Goal: Task Accomplishment & Management: Manage account settings

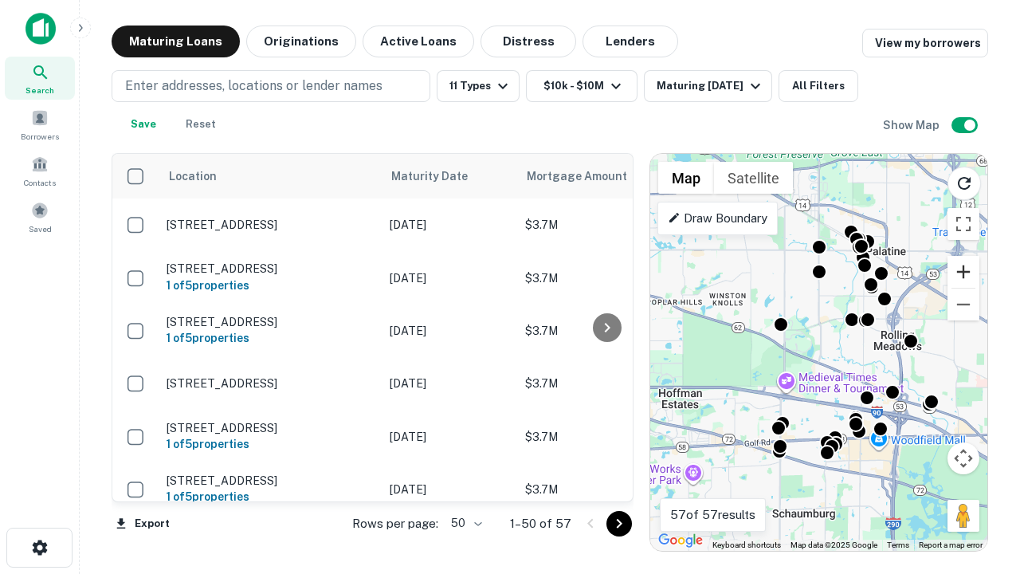
click at [964, 272] on button "Zoom in" at bounding box center [964, 272] width 32 height 32
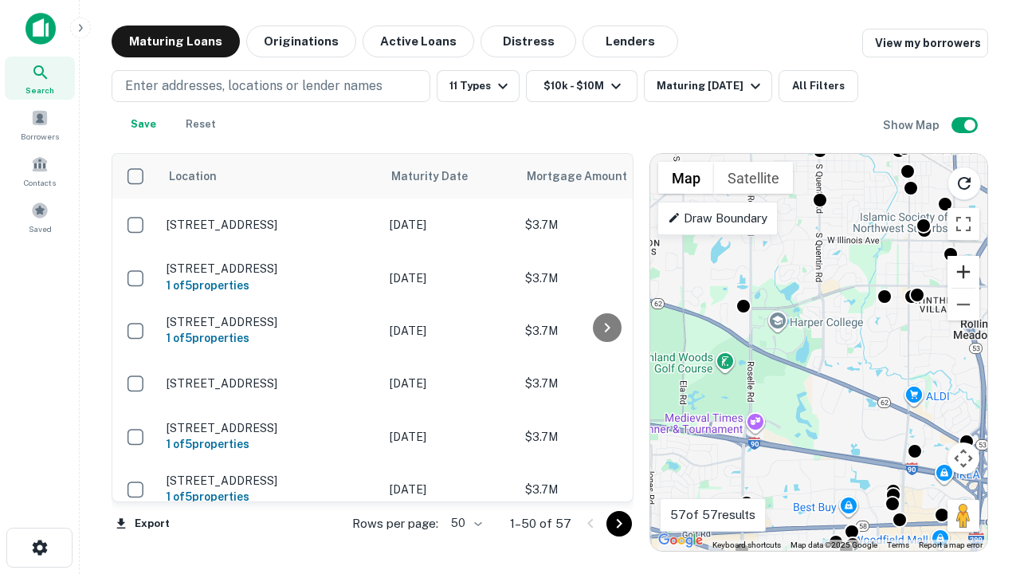
click at [964, 272] on button "Zoom in" at bounding box center [964, 272] width 32 height 32
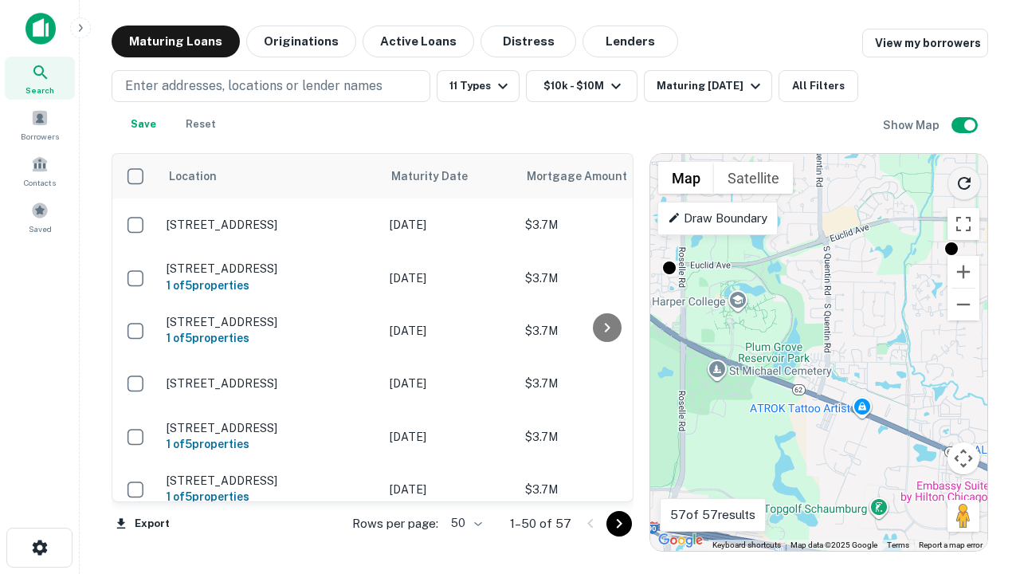
click at [964, 180] on icon "Reload search area" at bounding box center [964, 183] width 19 height 19
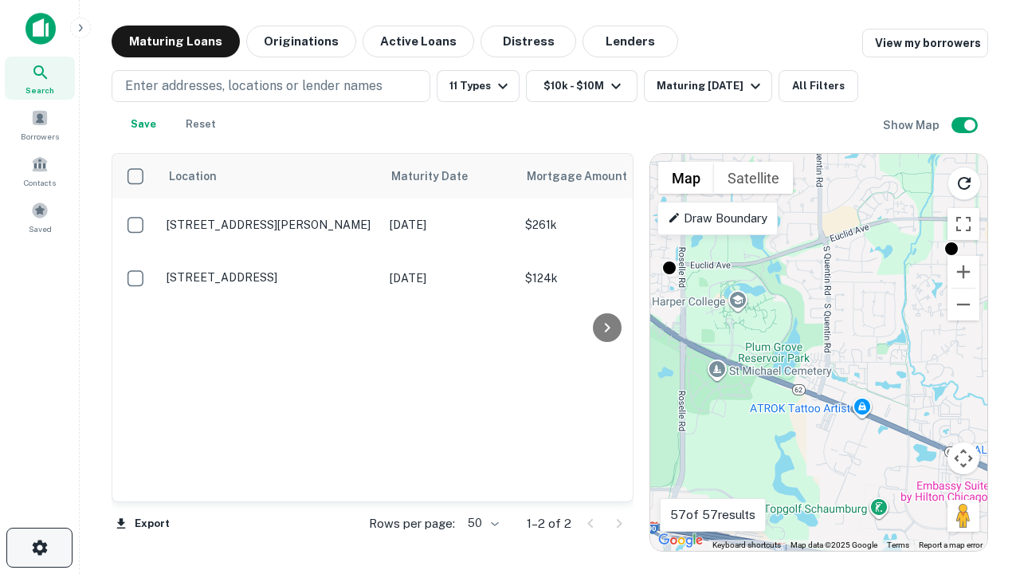
click at [39, 548] on icon "button" at bounding box center [39, 547] width 19 height 19
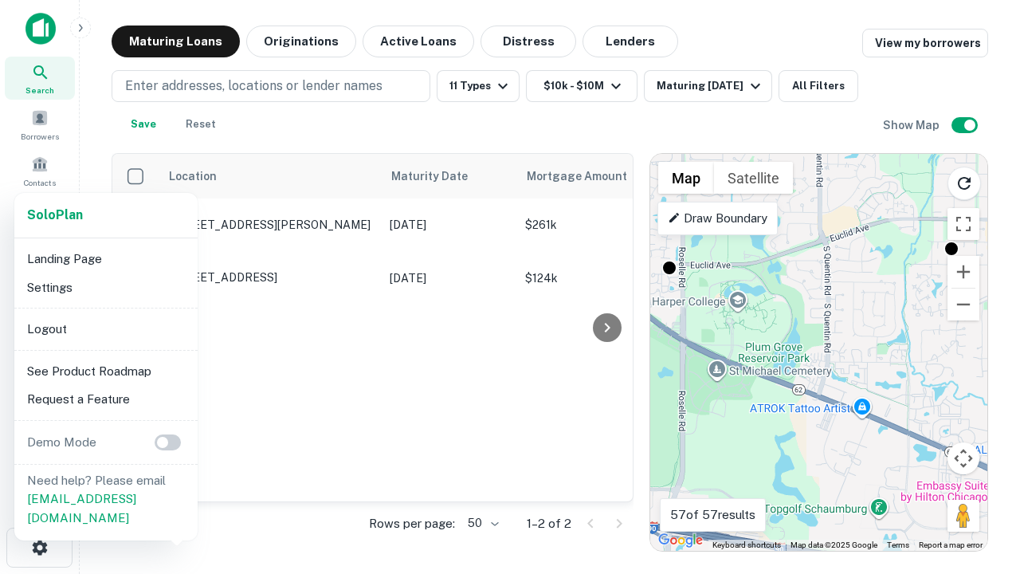
click at [105, 328] on li "Logout" at bounding box center [106, 329] width 171 height 29
